Goal: Information Seeking & Learning: Learn about a topic

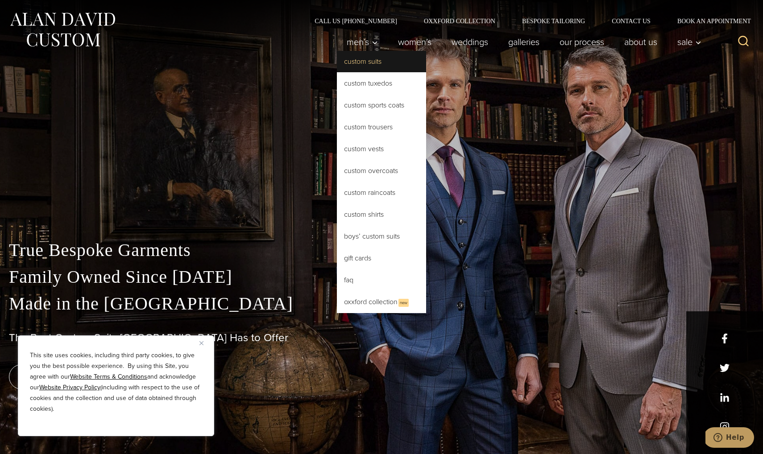
click at [360, 71] on link "Custom Suits" at bounding box center [381, 61] width 89 height 21
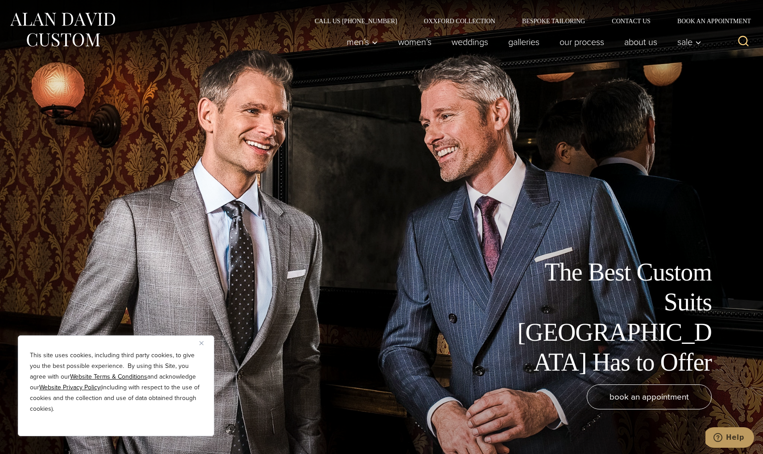
click at [202, 342] on img "Close" at bounding box center [201, 343] width 4 height 4
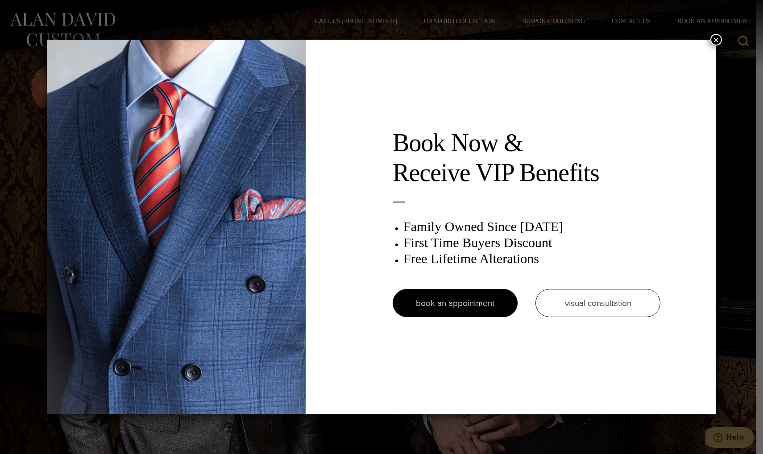
click at [717, 36] on button "×" at bounding box center [716, 40] width 12 height 12
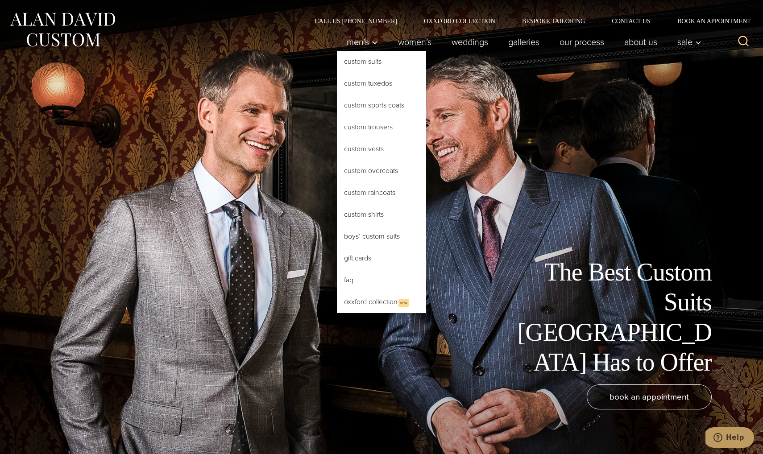
click at [357, 58] on link "Custom Suits" at bounding box center [381, 61] width 89 height 21
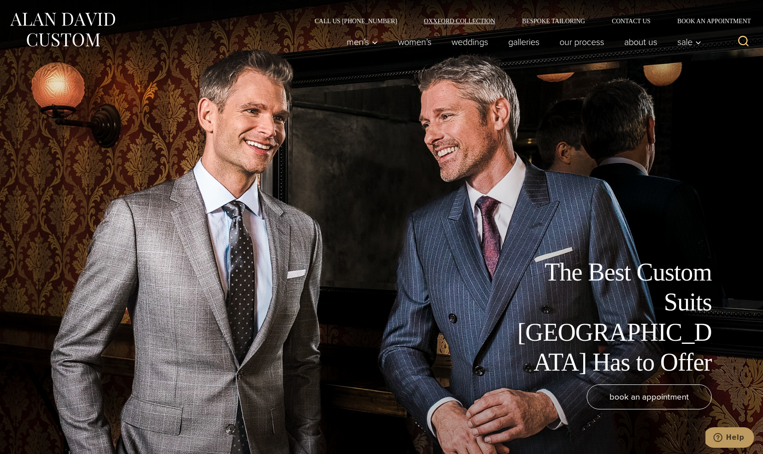
click at [461, 20] on link "Oxxford Collection" at bounding box center [460, 21] width 98 height 6
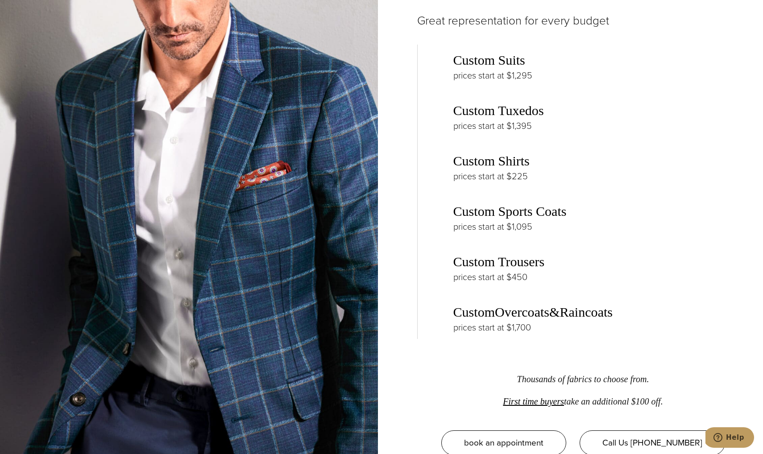
scroll to position [1447, 0]
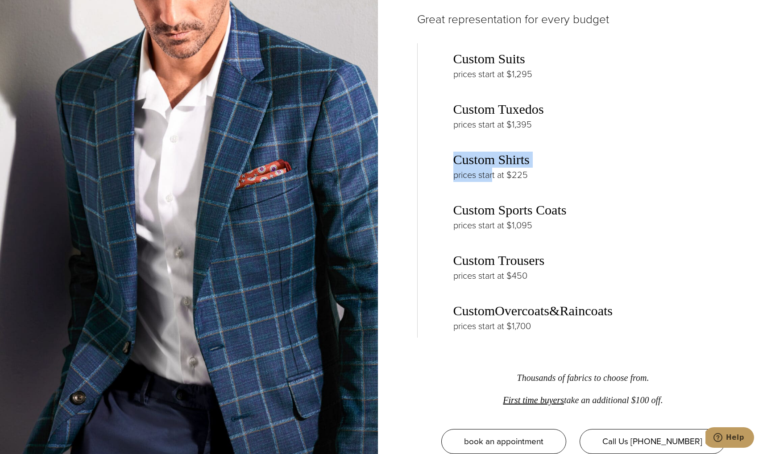
drag, startPoint x: 436, startPoint y: 152, endPoint x: 492, endPoint y: 173, distance: 59.8
click at [492, 173] on div "Custom Suits prices start at $1,295 Custom Tuxedos prices start at $1,395 Custo…" at bounding box center [583, 190] width 332 height 295
click at [491, 173] on p "prices start at $225" at bounding box center [601, 175] width 296 height 14
drag, startPoint x: 433, startPoint y: 140, endPoint x: 545, endPoint y: 187, distance: 121.8
click at [545, 187] on div "Custom Suits prices start at $1,295 Custom Tuxedos prices start at $1,395 Custo…" at bounding box center [583, 190] width 332 height 295
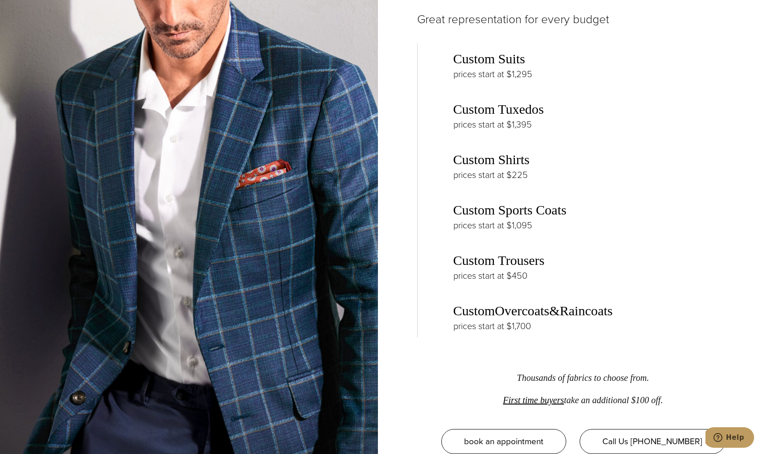
click at [545, 187] on div "Custom Suits prices start at $1,295 Custom Tuxedos prices start at $1,395 Custo…" at bounding box center [583, 190] width 332 height 295
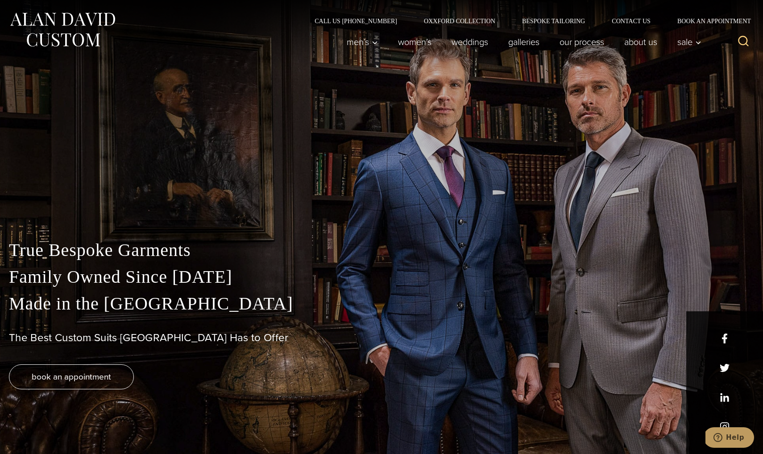
scroll to position [0, 0]
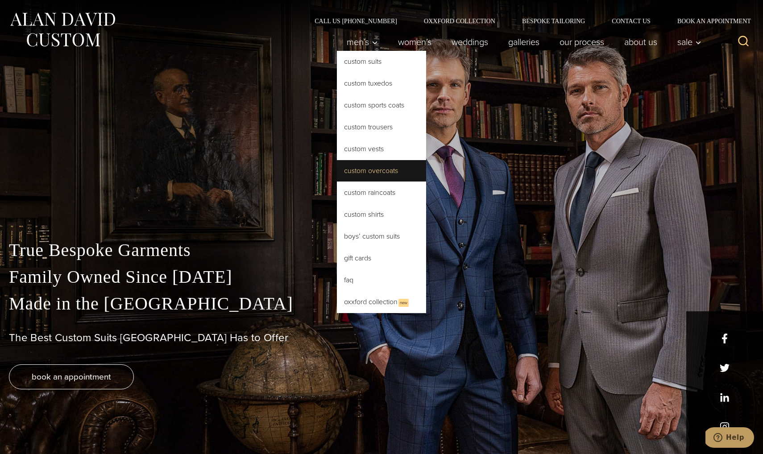
click at [359, 172] on link "Custom Overcoats" at bounding box center [381, 170] width 89 height 21
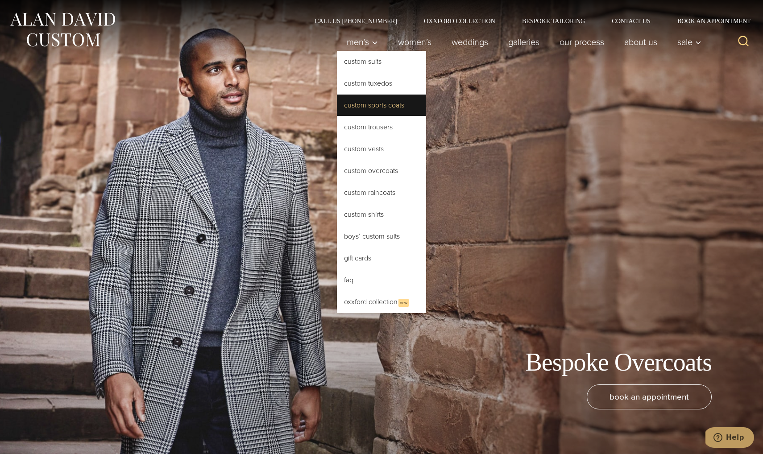
click at [374, 106] on link "Custom Sports Coats" at bounding box center [381, 105] width 89 height 21
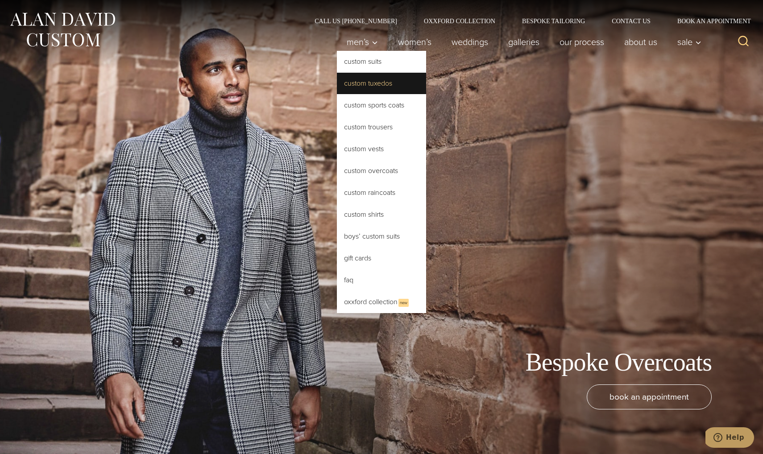
click at [370, 86] on link "Custom Tuxedos" at bounding box center [381, 83] width 89 height 21
